Goal: Information Seeking & Learning: Learn about a topic

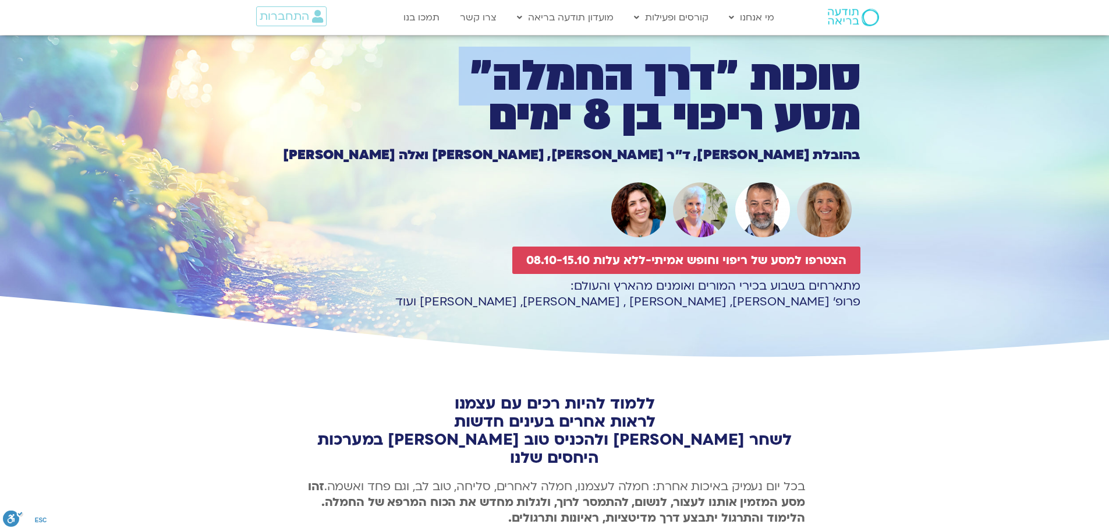
drag, startPoint x: 848, startPoint y: 92, endPoint x: 665, endPoint y: 72, distance: 184.0
click at [665, 74] on h1 "סוכות ״דרך החמלה״ מסע ריפוי בן 8 ימים" at bounding box center [554, 95] width 611 height 79
click at [665, 72] on h1 "סוכות ״דרך החמלה״ מסע ריפוי בן 8 ימים" at bounding box center [554, 95] width 611 height 79
click at [665, 71] on h1 "סוכות ״דרך החמלה״ מסע ריפוי בן 8 ימים" at bounding box center [554, 95] width 611 height 79
click at [708, 84] on h1 "סוכות ״דרך החמלה״ מסע ריפוי בן 8 ימים" at bounding box center [554, 95] width 611 height 79
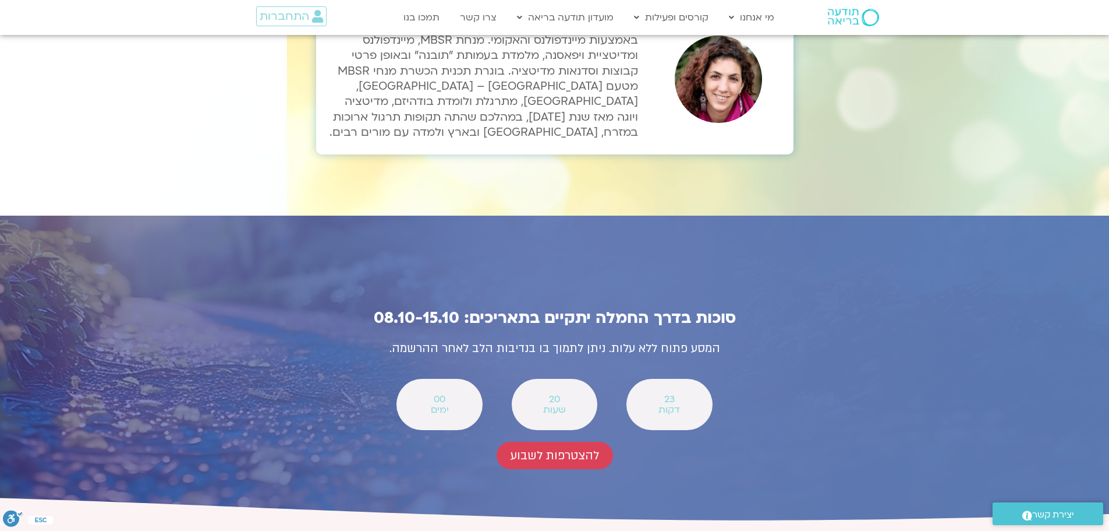
scroll to position [3969, 0]
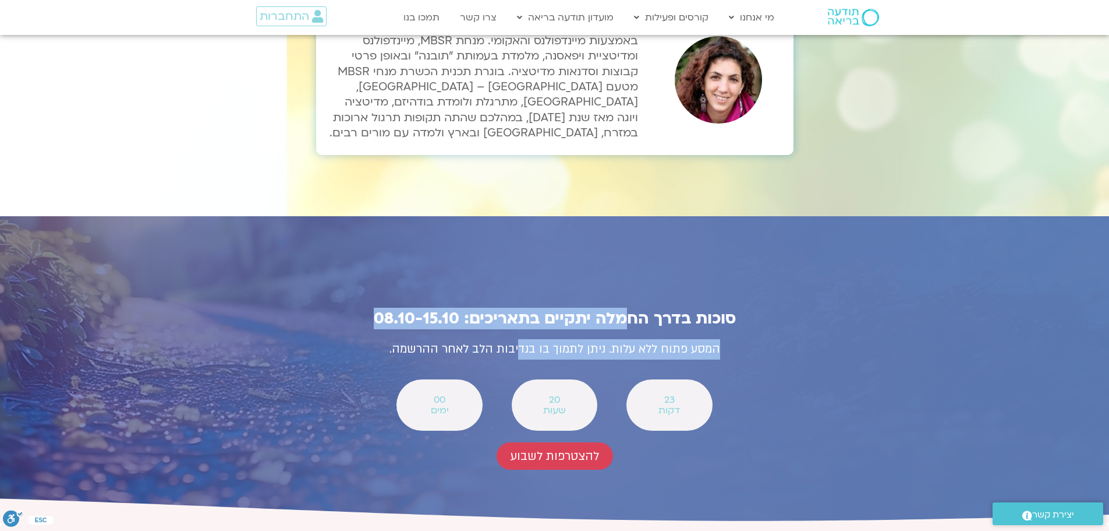
drag, startPoint x: 625, startPoint y: 207, endPoint x: 515, endPoint y: 243, distance: 115.8
click at [515, 257] on div "סוכות בדרך החמלה יתקיים בתאריכים: 08.10-15.10 המסע פתוח ללא עלות. ניתן לתמוך בו…" at bounding box center [555, 389] width 524 height 265
click at [515, 339] on div "המסע פתוח ללא עלות. ניתן לתמוך בו בנדיבות הלב לאחר ההרשמה." at bounding box center [555, 353] width 512 height 29
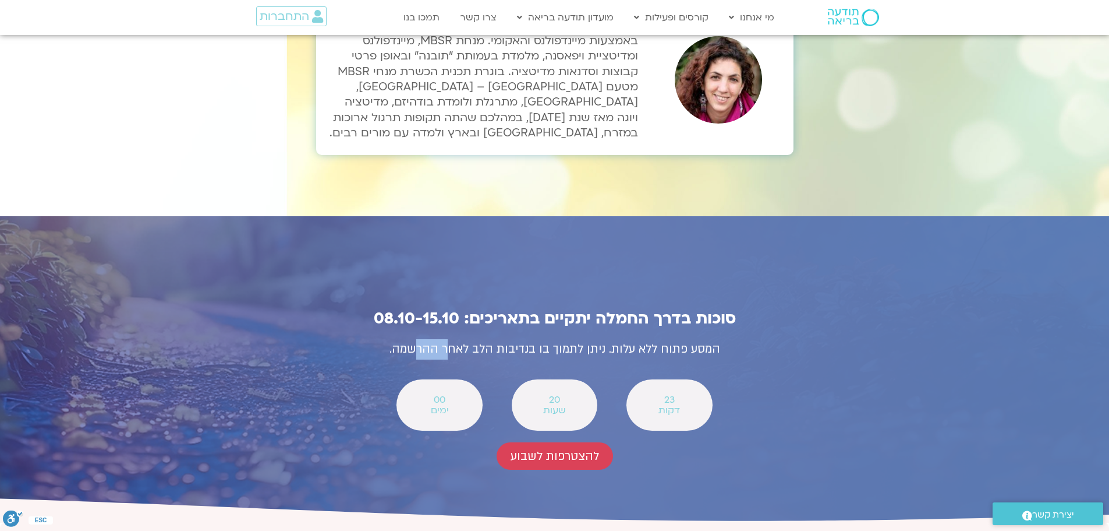
click at [414, 339] on p "המסע פתוח ללא עלות. ניתן לתמוך בו בנדיבות הלב לאחר ההרשמה." at bounding box center [555, 349] width 512 height 20
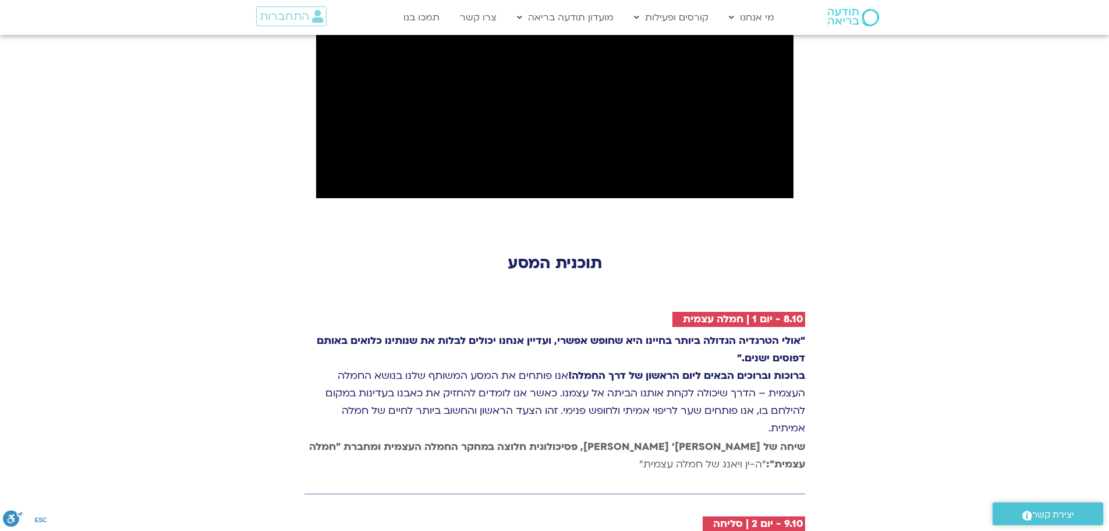
scroll to position [1508, 0]
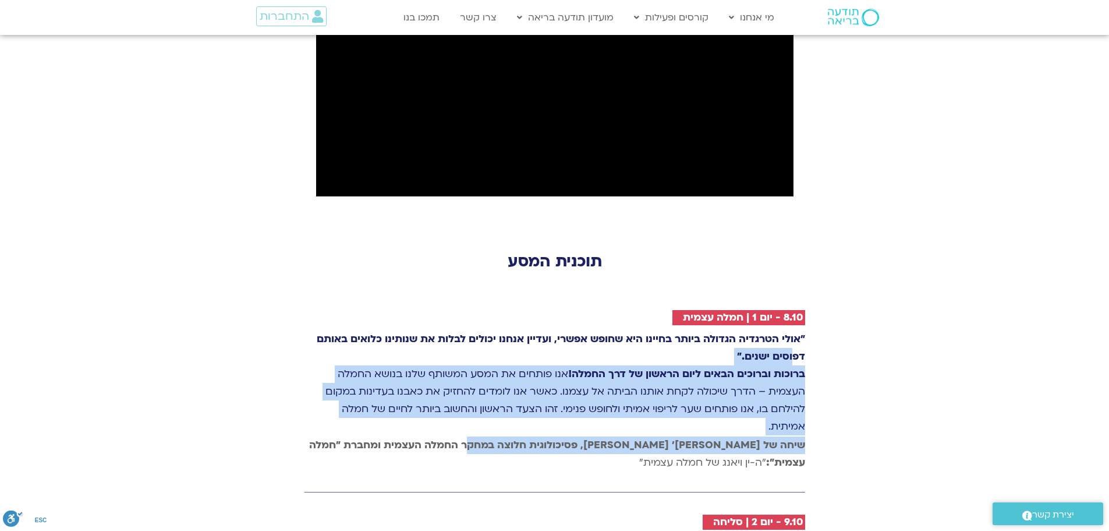
drag, startPoint x: 794, startPoint y: 260, endPoint x: 498, endPoint y: 358, distance: 311.0
click at [498, 438] on strong "שיחה של [PERSON_NAME]׳ [PERSON_NAME], פסיכולוגית חלוצה במחקר החמלה העצמית ומחבר…" at bounding box center [557, 453] width 496 height 31
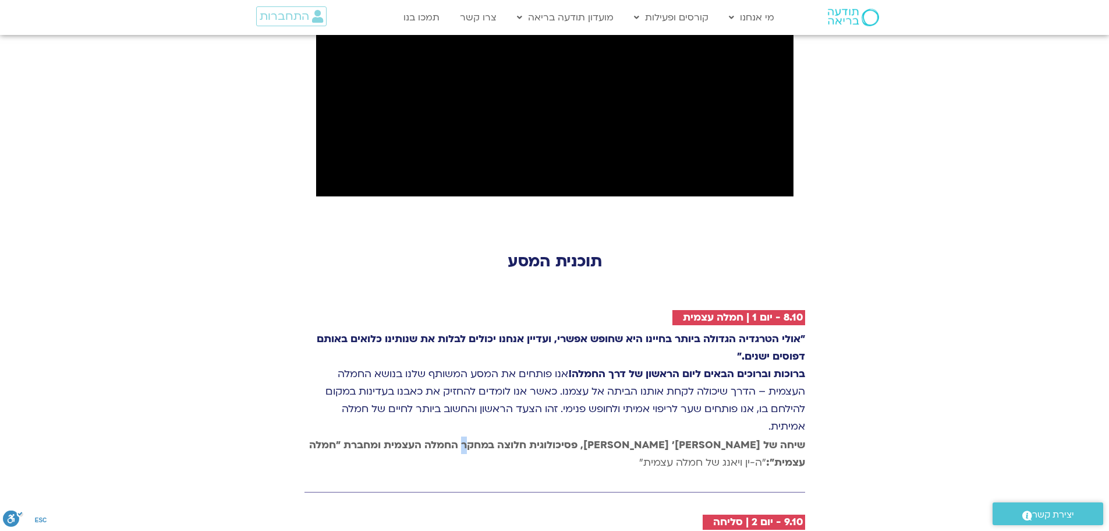
click at [498, 438] on strong "שיחה של [PERSON_NAME]׳ [PERSON_NAME], פסיכולוגית חלוצה במחקר החמלה העצמית ומחבר…" at bounding box center [557, 453] width 496 height 31
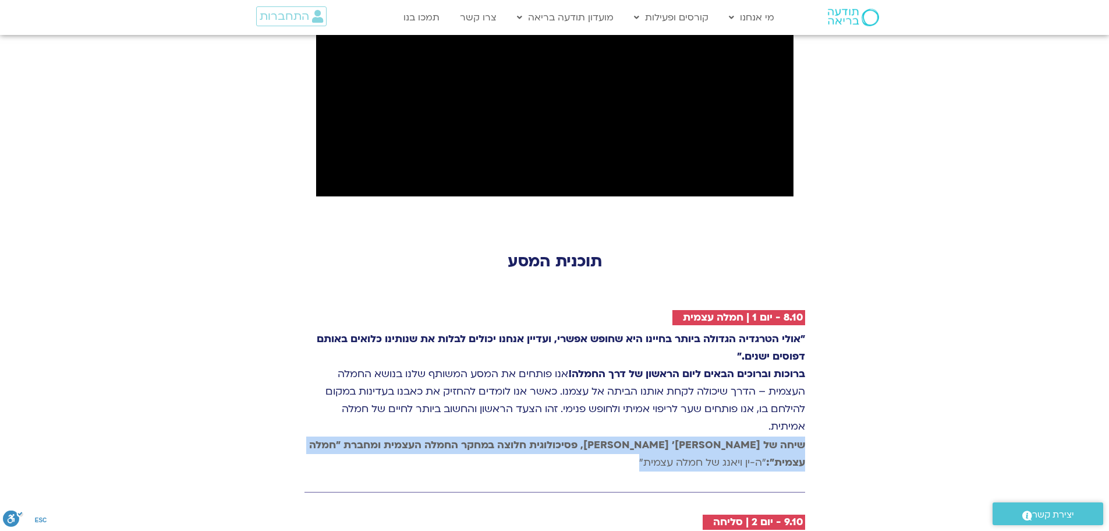
click at [498, 438] on strong "שיחה של [PERSON_NAME]׳ [PERSON_NAME], פסיכולוגית חלוצה במחקר החמלה העצמית ומחבר…" at bounding box center [557, 453] width 496 height 31
click at [507, 438] on strong "שיחה של [PERSON_NAME]׳ [PERSON_NAME], פסיכולוגית חלוצה במחקר החמלה העצמית ומחבר…" at bounding box center [557, 453] width 496 height 31
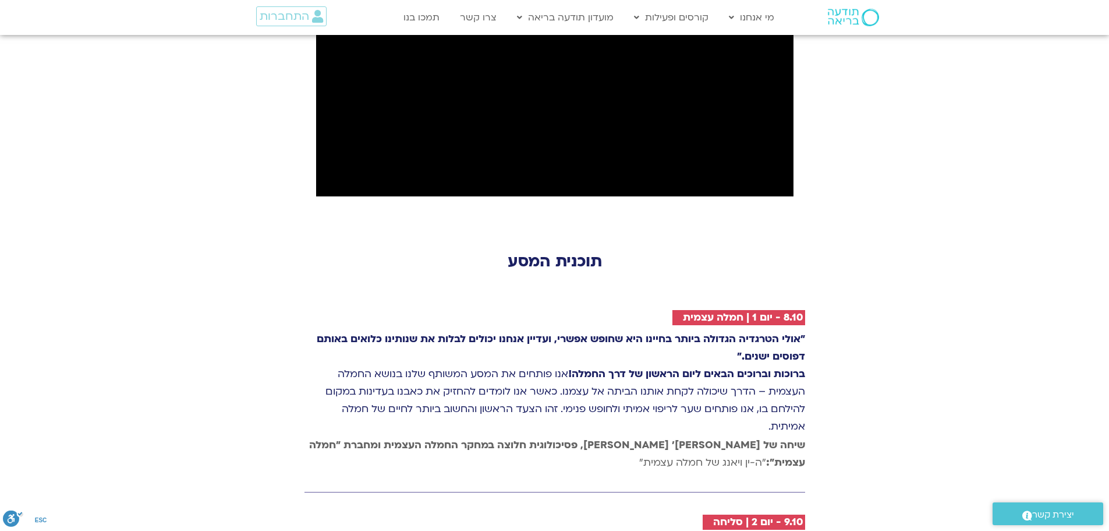
drag, startPoint x: 553, startPoint y: 382, endPoint x: 773, endPoint y: 369, distance: 220.5
click at [773, 436] on p "שיחה של [PERSON_NAME]׳ [PERSON_NAME], פסיכולוגית חלוצה במחקר החמלה העצמית ומחבר…" at bounding box center [555, 453] width 501 height 35
click at [773, 438] on strong "שיחה של [PERSON_NAME]׳ [PERSON_NAME], פסיכולוגית חלוצה במחקר החמלה העצמית ומחבר…" at bounding box center [557, 453] width 496 height 31
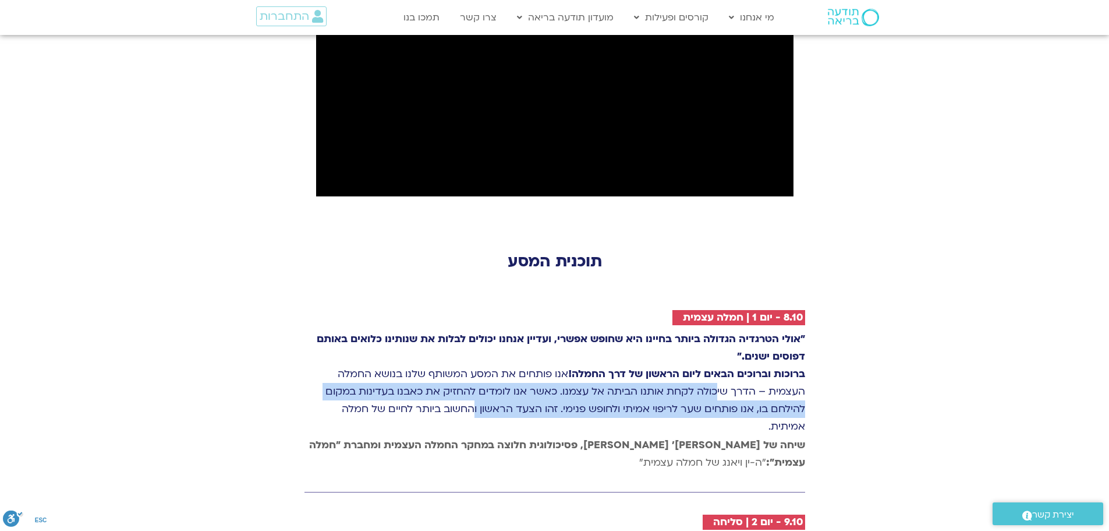
drag, startPoint x: 662, startPoint y: 289, endPoint x: 469, endPoint y: 326, distance: 196.1
click at [469, 330] on p ""אולי הטרגדיה הגדולה ביותר בחיינו היא שחופש אפשרי, ועדיין אנחנו יכולים לבלות את…" at bounding box center [555, 382] width 501 height 105
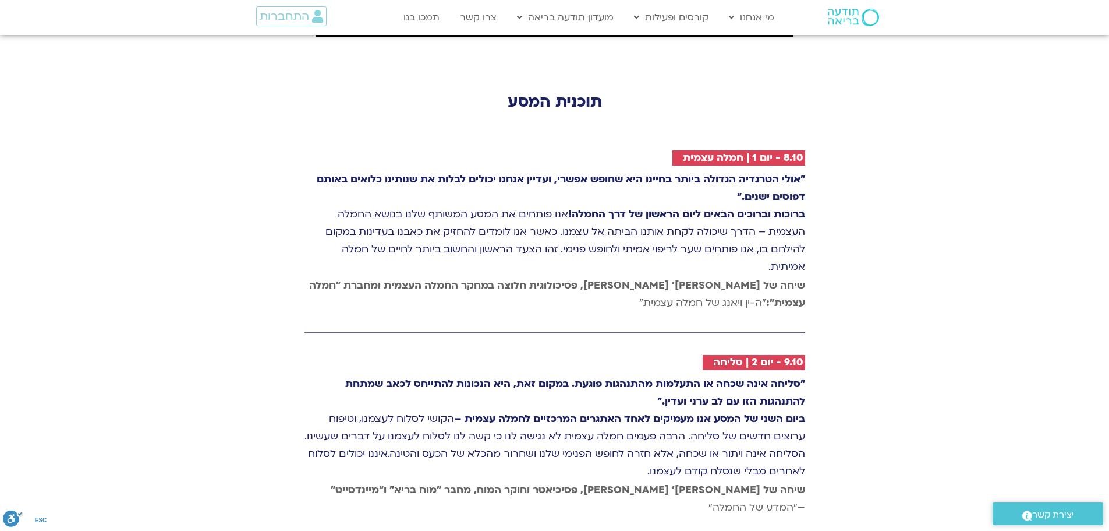
scroll to position [1668, 0]
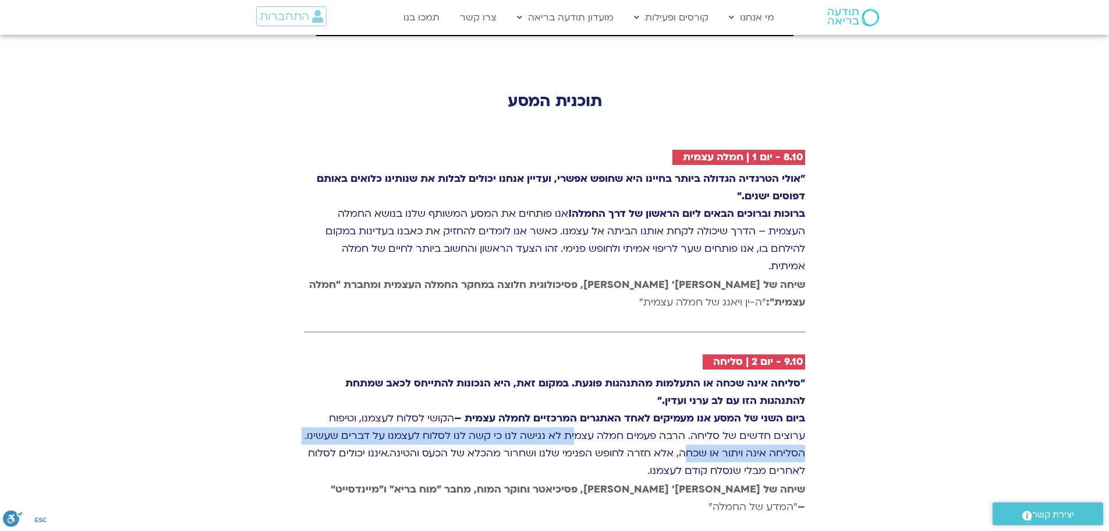
drag, startPoint x: 571, startPoint y: 347, endPoint x: 646, endPoint y: 362, distance: 76.5
click at [646, 374] on p ""סליחה אינה שכחה או התעלמות מהתנהגות פוגעת. במקום זאת, היא הנכונות להתייחס לכאב…" at bounding box center [555, 426] width 501 height 105
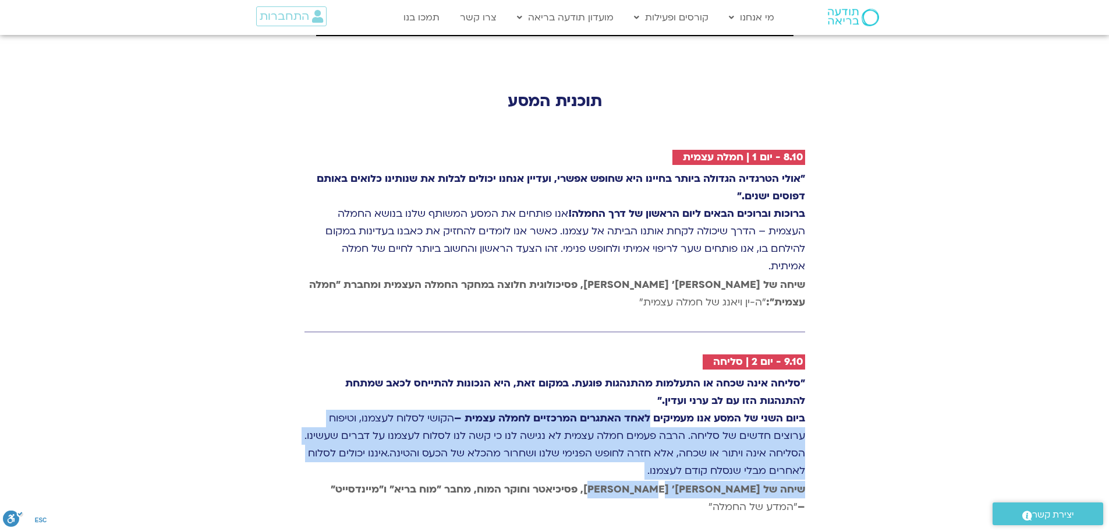
drag, startPoint x: 646, startPoint y: 338, endPoint x: 633, endPoint y: 408, distance: 71.0
click at [633, 480] on p "שיחה של [PERSON_NAME]׳ [PERSON_NAME], פסיכיאטר וחוקר המוח, מחבר "מוח בריא" ו"מי…" at bounding box center [555, 497] width 501 height 35
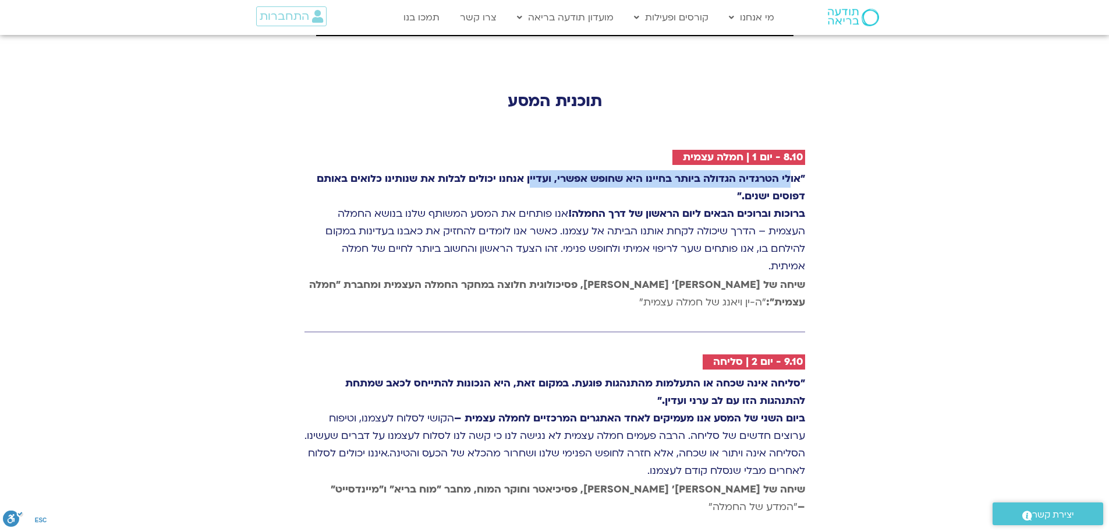
drag, startPoint x: 698, startPoint y: 84, endPoint x: 526, endPoint y: 86, distance: 172.4
click at [526, 172] on strong ""אולי הטרגדיה הגדולה ביותר בחיינו היא שחופש אפשרי, ועדיין אנחנו יכולים לבלות את…" at bounding box center [561, 187] width 489 height 31
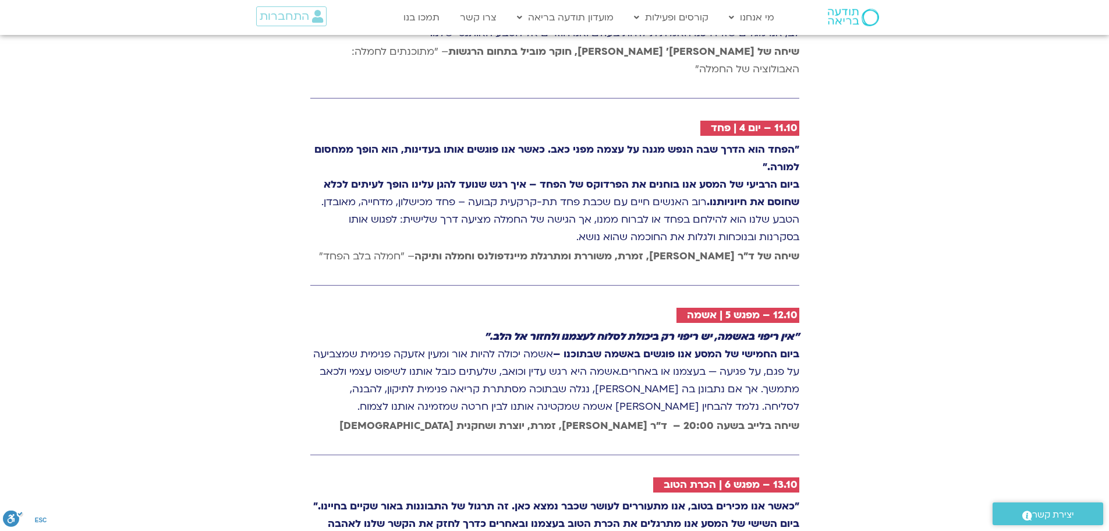
scroll to position [2265, 0]
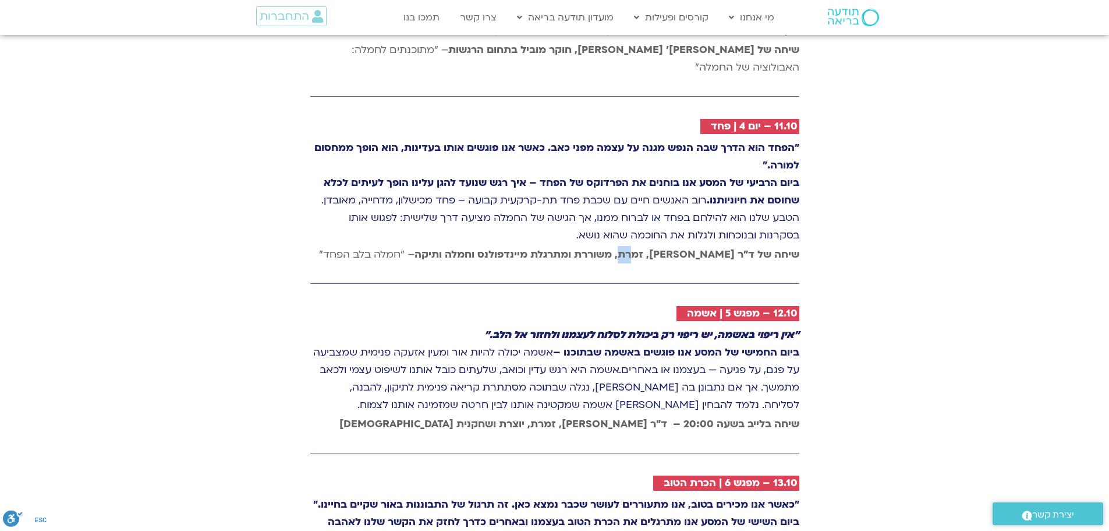
drag, startPoint x: 635, startPoint y: 172, endPoint x: 649, endPoint y: 167, distance: 14.9
click at [649, 246] on p "שיחה של ד״ר [PERSON_NAME], זמרת, משוררת ומתרגלת מיינדפולנס וחמלה ותיקה – "חמלה …" at bounding box center [554, 254] width 489 height 17
click at [649, 247] on strong "שיחה של ד״ר [PERSON_NAME], זמרת, משוררת ומתרגלת מיינדפולנס וחמלה ותיקה" at bounding box center [607, 253] width 385 height 13
drag, startPoint x: 665, startPoint y: 164, endPoint x: 370, endPoint y: 161, distance: 295.3
click at [415, 247] on strong "שיחה של ד״ר [PERSON_NAME], זמרת, משוררת ומתרגלת מיינדפולנס וחמלה ותיקה" at bounding box center [607, 253] width 385 height 13
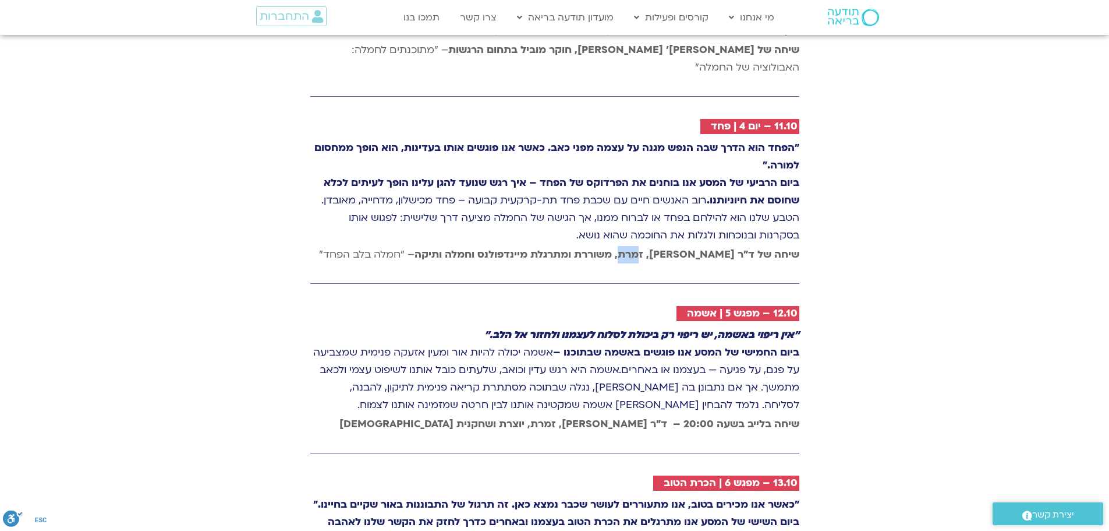
click at [415, 247] on strong "שיחה של ד״ר [PERSON_NAME], זמרת, משוררת ומתרגלת מיינדפולנס וחמלה ותיקה" at bounding box center [607, 253] width 385 height 13
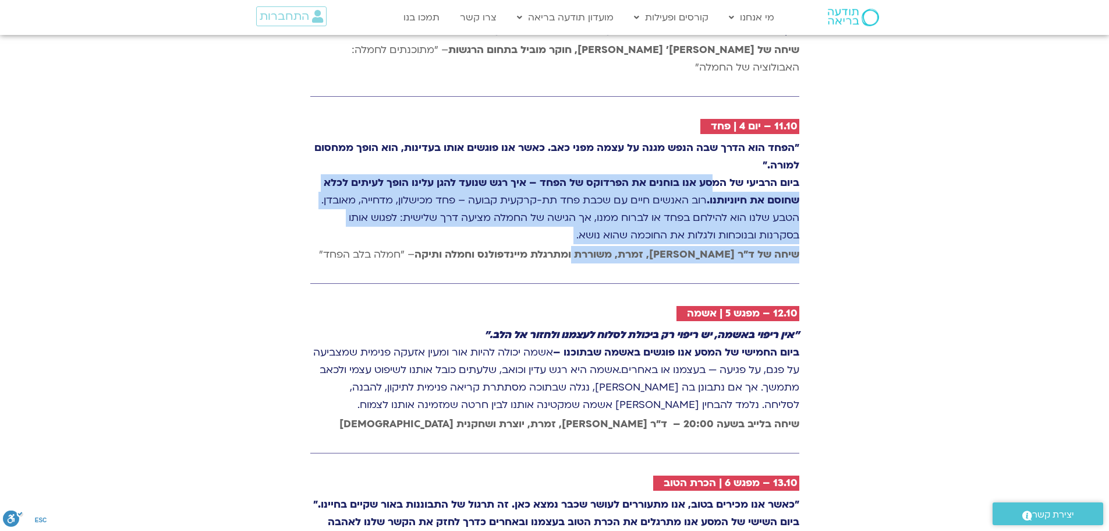
drag, startPoint x: 610, startPoint y: 172, endPoint x: 714, endPoint y: 93, distance: 130.6
click at [714, 93] on div "10.10 – יום 3 | טוּב [PERSON_NAME] "כאשר אנו מציעים טוב [PERSON_NAME] לאחרים, א…" at bounding box center [555, 495] width 501 height 1070
click at [714, 176] on strong "ביום הרביעי של המסע אנו בוחנים את הפרדוקס של הפחד – איך רגש שנועד להגן עלינו הו…" at bounding box center [562, 191] width 476 height 31
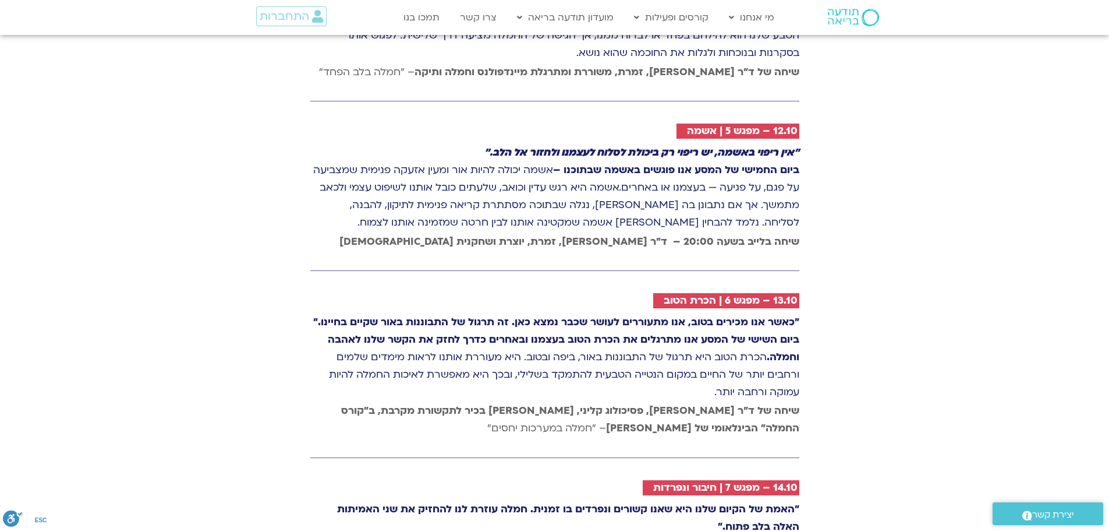
scroll to position [2600, 0]
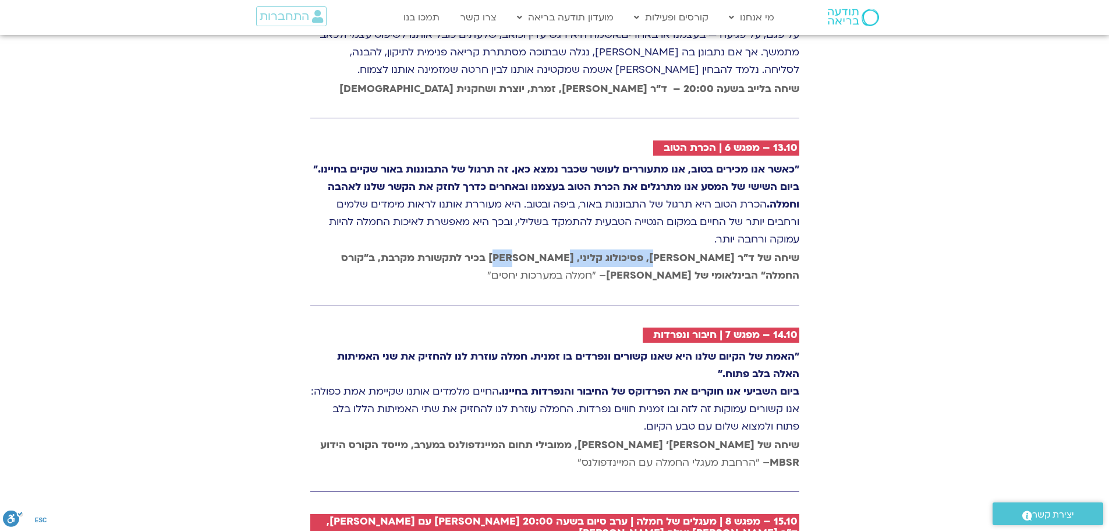
drag, startPoint x: 674, startPoint y: 210, endPoint x: 568, endPoint y: 203, distance: 105.6
click at [568, 251] on strong "שיחה של ד״ר [PERSON_NAME], פסיכולוג קליני, [PERSON_NAME] בכיר לתקשורת מקרבת, ב״…" at bounding box center [570, 266] width 458 height 31
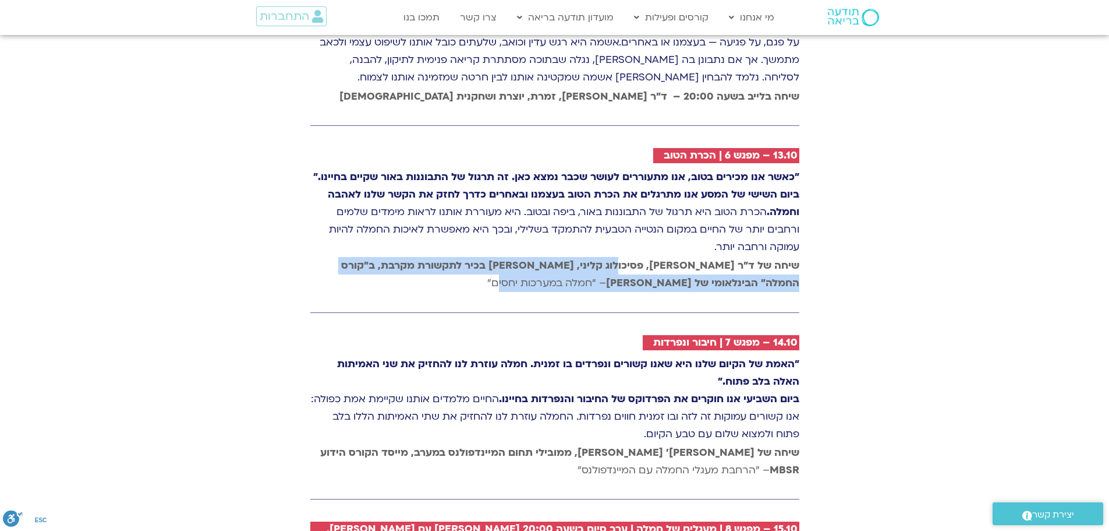
scroll to position [2586, 0]
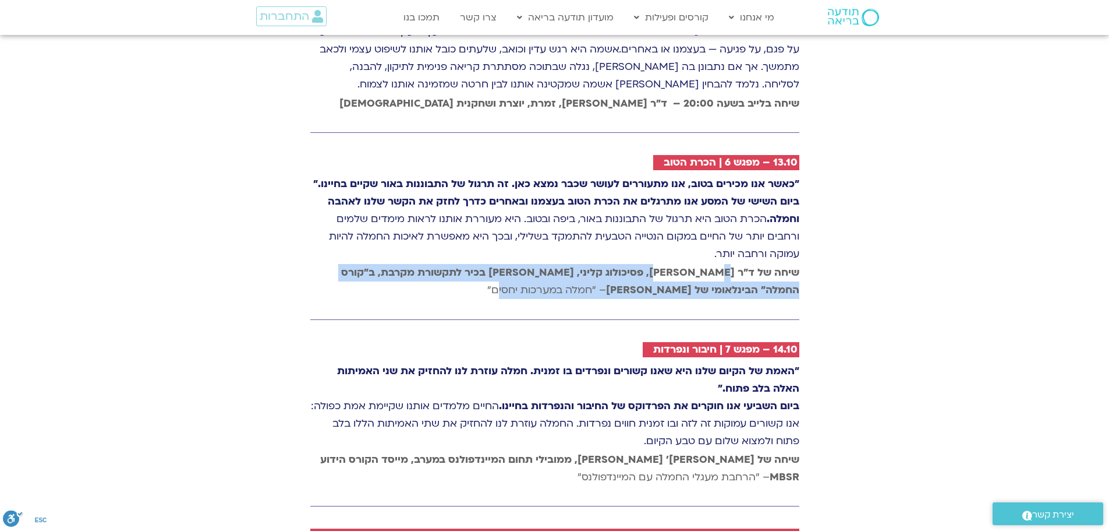
drag, startPoint x: 579, startPoint y: 228, endPoint x: 680, endPoint y: 217, distance: 101.9
click at [680, 266] on span "שיחה של ד״ר [PERSON_NAME] [PERSON_NAME], פסיכולוג קליני, [PERSON_NAME] בכיר לתק…" at bounding box center [570, 281] width 458 height 31
click at [680, 266] on strong "שיחה של ד״ר [PERSON_NAME], פסיכולוג קליני, [PERSON_NAME] בכיר לתקשורת מקרבת, ב״…" at bounding box center [570, 281] width 458 height 31
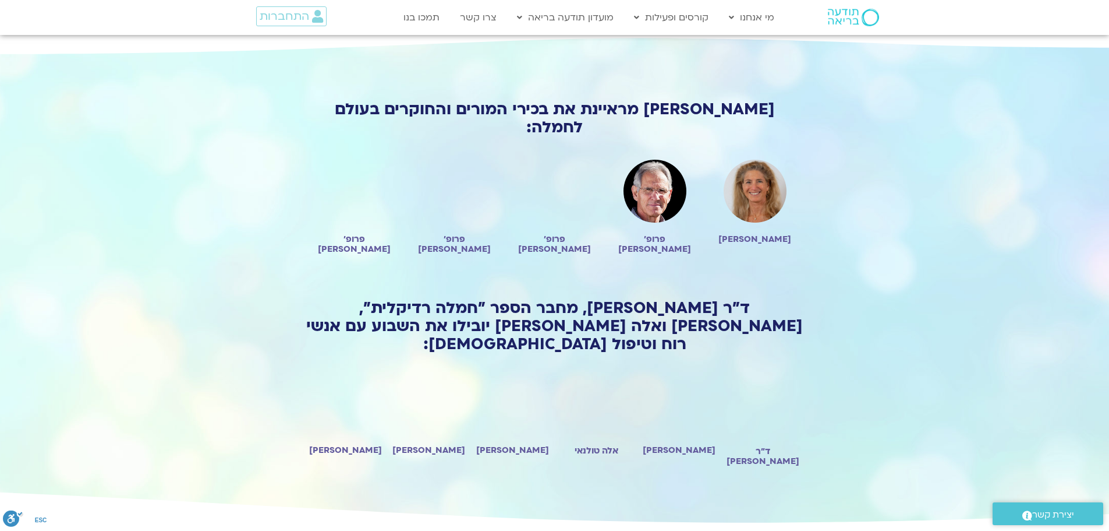
scroll to position [2814, 0]
